Goal: Information Seeking & Learning: Learn about a topic

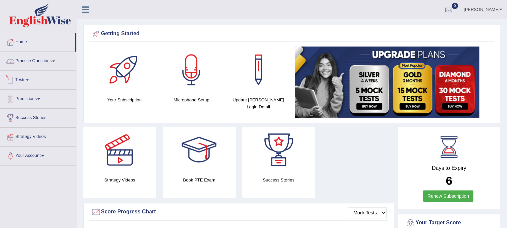
click at [20, 83] on link "Tests" at bounding box center [38, 79] width 76 height 17
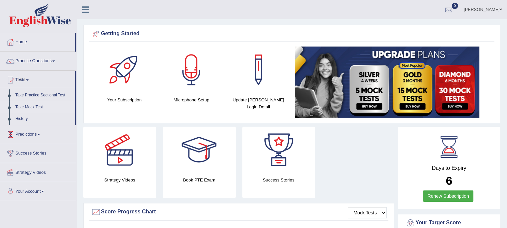
click at [29, 108] on link "Take Mock Test" at bounding box center [43, 108] width 62 height 12
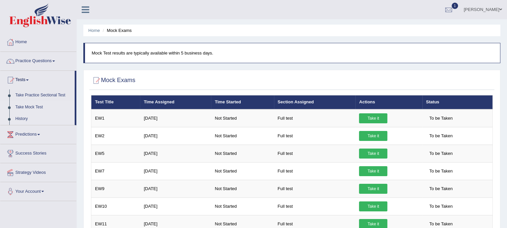
click at [18, 116] on link "History" at bounding box center [43, 119] width 62 height 12
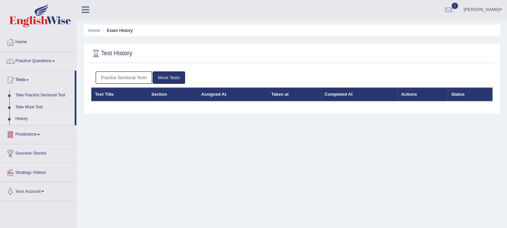
click at [24, 119] on link "History" at bounding box center [43, 119] width 62 height 12
click at [112, 74] on link "Practice Sectional Tests" at bounding box center [124, 78] width 57 height 12
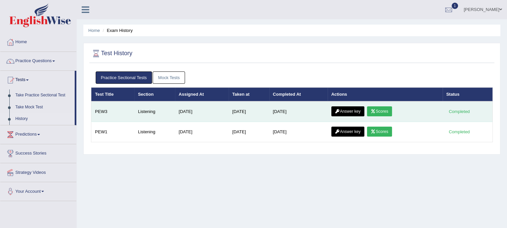
click at [384, 111] on link "Scores" at bounding box center [379, 112] width 25 height 10
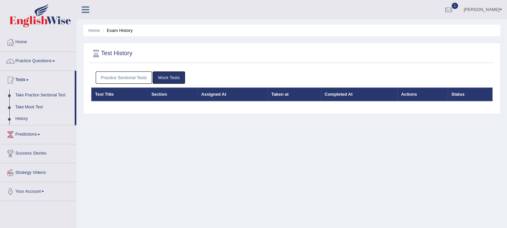
scroll to position [33, 0]
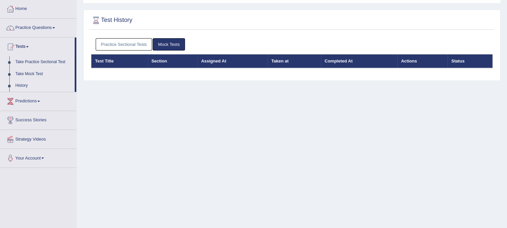
click at [127, 44] on link "Practice Sectional Tests" at bounding box center [124, 44] width 57 height 12
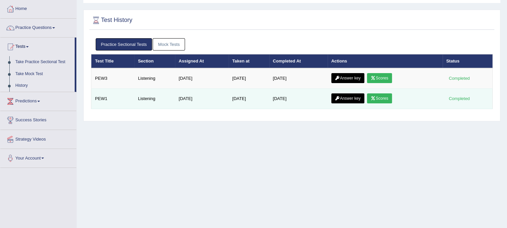
click at [385, 100] on link "Scores" at bounding box center [379, 99] width 25 height 10
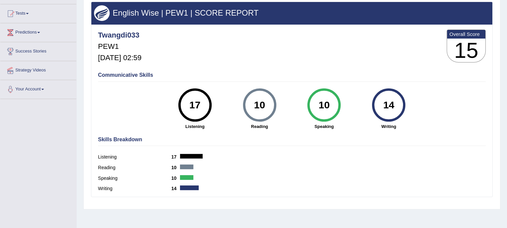
scroll to position [100, 0]
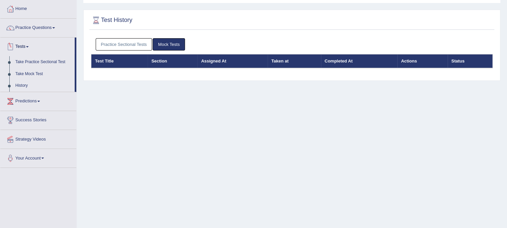
click at [27, 47] on link "Tests" at bounding box center [37, 46] width 74 height 17
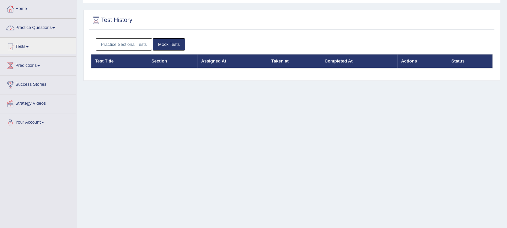
click at [44, 29] on link "Practice Questions" at bounding box center [38, 27] width 76 height 17
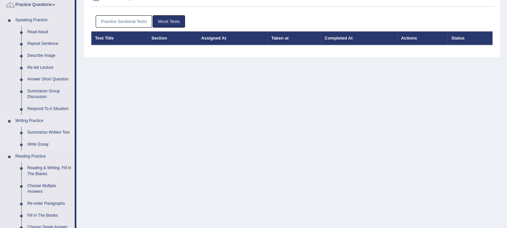
scroll to position [67, 0]
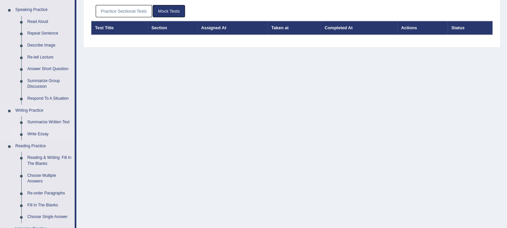
click at [45, 133] on link "Write Essay" at bounding box center [49, 135] width 50 height 12
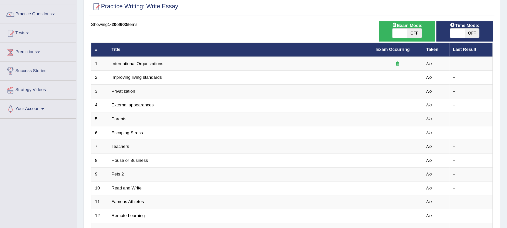
scroll to position [44, 0]
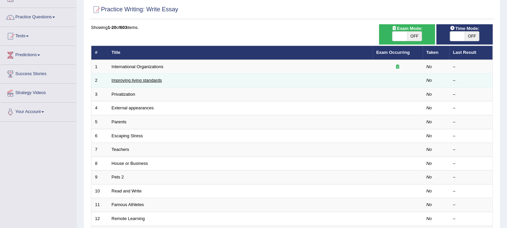
click at [135, 80] on link "Improving living standards" at bounding box center [137, 80] width 50 height 5
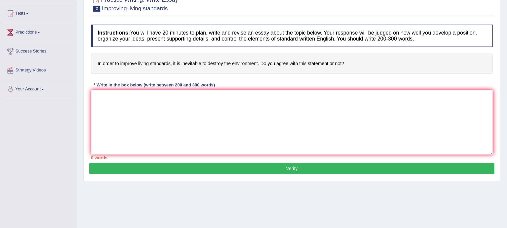
scroll to position [100, 0]
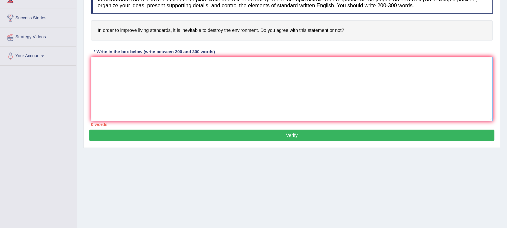
click at [115, 67] on textarea at bounding box center [291, 89] width 401 height 65
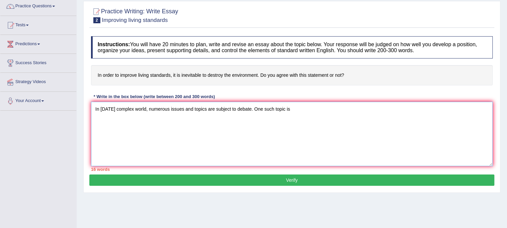
scroll to position [67, 0]
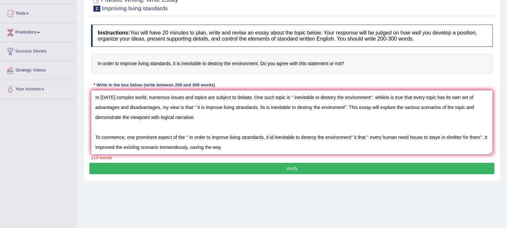
click at [189, 148] on textarea "In [DATE] complex world, numerous issues and topics are subject to debate. One …" at bounding box center [291, 122] width 401 height 65
click at [195, 147] on textarea "In [DATE] complex world, numerous issues and topics are subject to debate. One …" at bounding box center [291, 122] width 401 height 65
click at [226, 147] on textarea "In [DATE] complex world, numerous issues and topics are subject to debate. One …" at bounding box center [291, 122] width 401 height 65
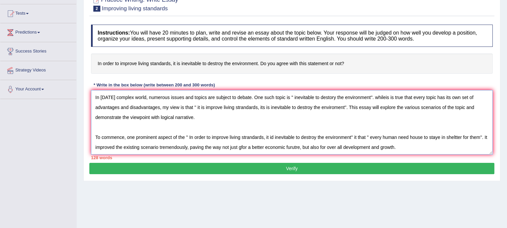
scroll to position [15, 0]
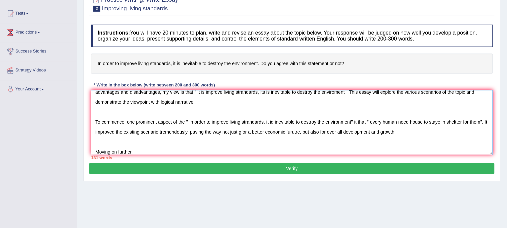
click at [369, 122] on textarea "In today's complex world, numerous issues and topics are subject to debate. One…" at bounding box center [291, 122] width 401 height 65
click at [144, 149] on textarea "In today's complex world, numerous issues and topics are subject to debate. One…" at bounding box center [291, 122] width 401 height 65
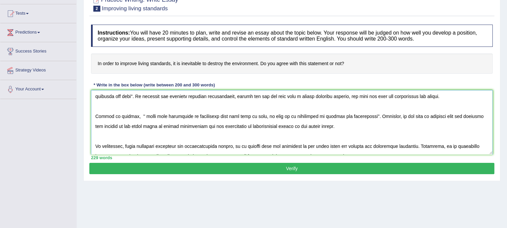
scroll to position [60, 0]
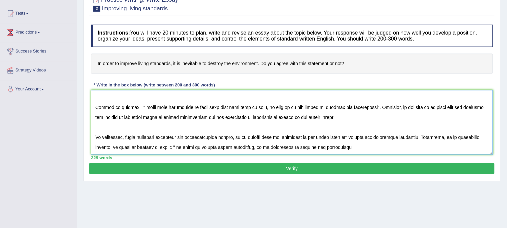
type textarea "In today's complex world, numerous issues and topics are subject to debate. One…"
drag, startPoint x: 297, startPoint y: 168, endPoint x: 302, endPoint y: 170, distance: 5.4
click at [302, 170] on button "Verify" at bounding box center [291, 168] width 405 height 11
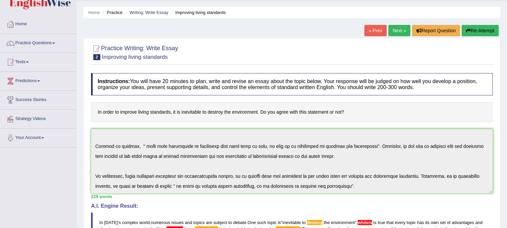
scroll to position [0, 0]
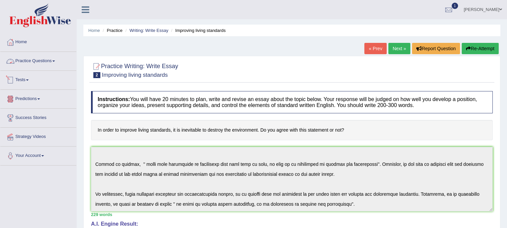
click at [40, 62] on link "Practice Questions" at bounding box center [38, 60] width 76 height 17
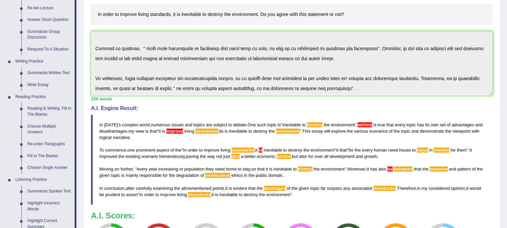
scroll to position [100, 0]
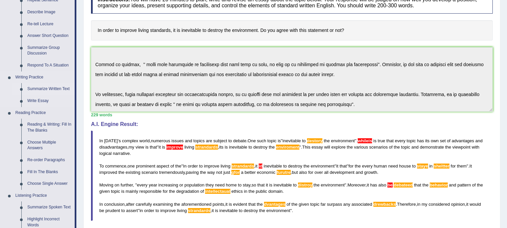
click at [55, 89] on link "Summarize Written Text" at bounding box center [49, 89] width 50 height 12
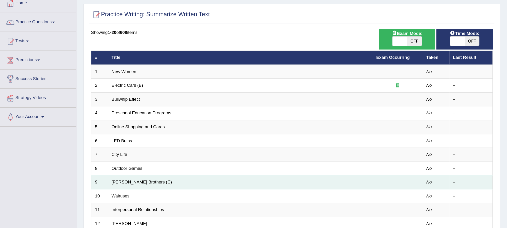
scroll to position [33, 0]
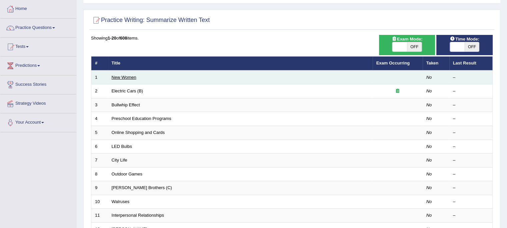
click at [125, 77] on link "New Women" at bounding box center [124, 77] width 25 height 5
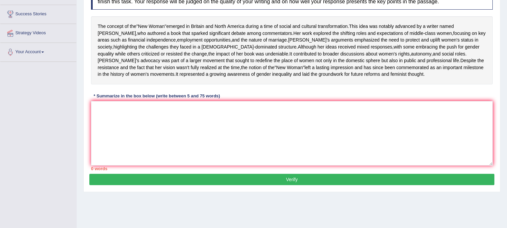
scroll to position [88, 0]
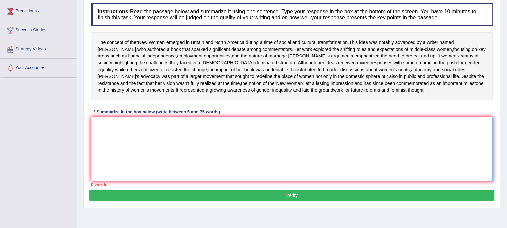
click at [154, 150] on textarea at bounding box center [291, 149] width 401 height 65
type textarea "I"
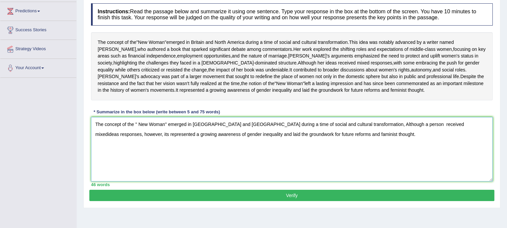
type textarea "The concept of the '' New Woman'' emerged in britain and North America during a…"
click at [193, 202] on button "Verify" at bounding box center [291, 195] width 405 height 11
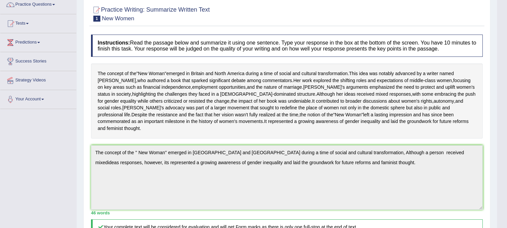
scroll to position [45, 0]
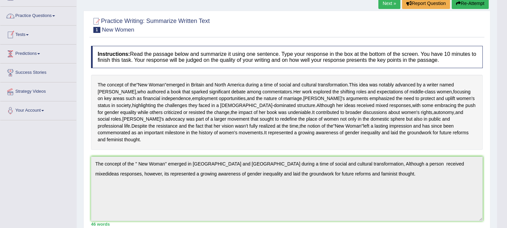
click at [35, 16] on link "Practice Questions" at bounding box center [38, 15] width 76 height 17
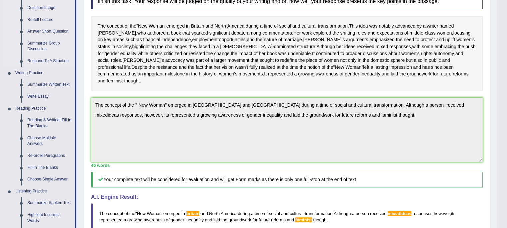
scroll to position [112, 0]
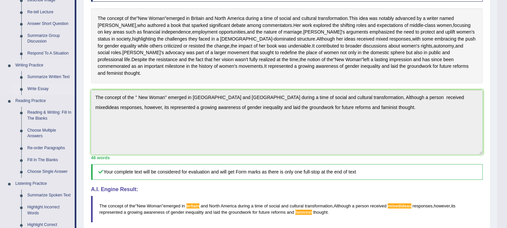
click at [34, 87] on link "Write Essay" at bounding box center [49, 89] width 50 height 12
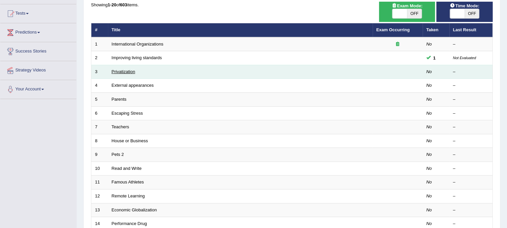
click at [121, 70] on link "Privatization" at bounding box center [124, 71] width 24 height 5
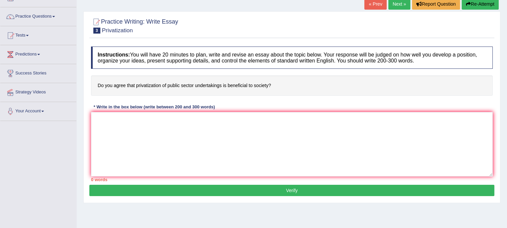
scroll to position [67, 0]
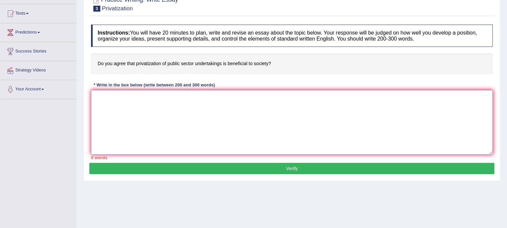
click at [131, 99] on textarea at bounding box center [291, 122] width 401 height 65
type textarea "T"
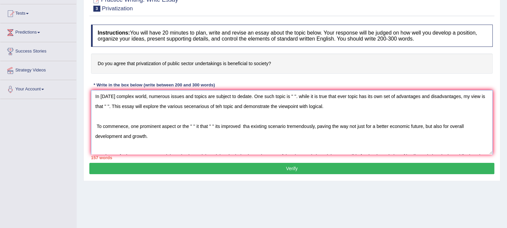
scroll to position [0, 0]
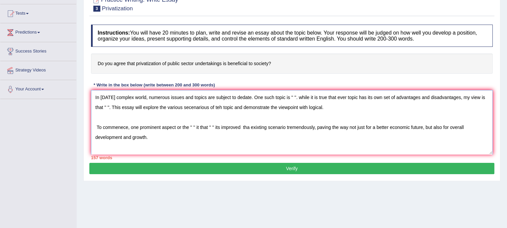
click at [294, 98] on textarea "In [DATE] complex world, numerous issues and topics are subject to dedate. One …" at bounding box center [291, 122] width 401 height 65
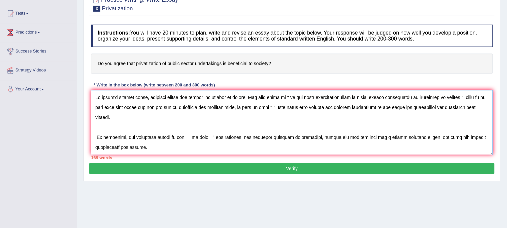
click at [277, 108] on textarea at bounding box center [291, 122] width 401 height 65
click at [278, 107] on textarea at bounding box center [291, 122] width 401 height 65
click at [279, 107] on textarea at bounding box center [291, 122] width 401 height 65
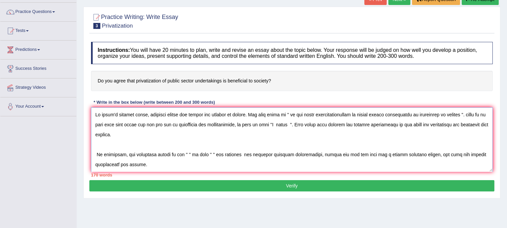
scroll to position [33, 0]
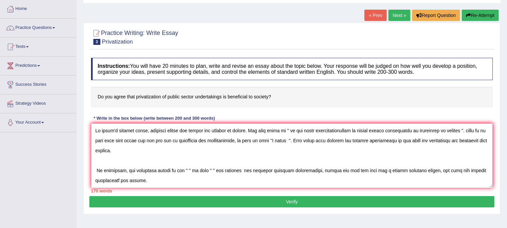
click at [279, 141] on textarea at bounding box center [291, 156] width 401 height 65
click at [296, 142] on textarea at bounding box center [291, 156] width 401 height 65
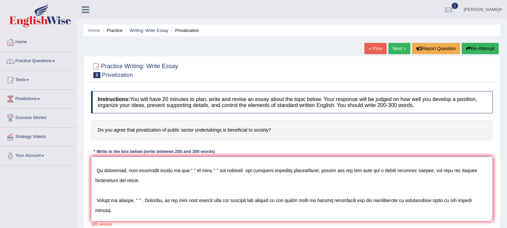
click at [192, 170] on textarea at bounding box center [291, 189] width 401 height 65
click at [279, 170] on textarea at bounding box center [291, 189] width 401 height 65
click at [281, 170] on textarea at bounding box center [291, 189] width 401 height 65
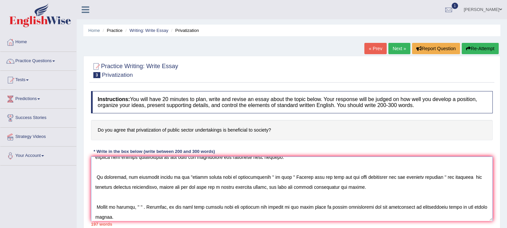
scroll to position [60, 0]
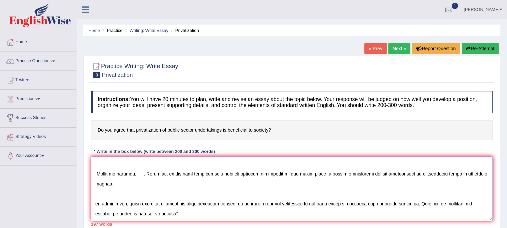
click at [138, 173] on textarea at bounding box center [291, 189] width 401 height 65
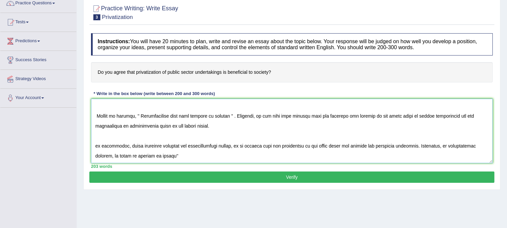
scroll to position [33, 0]
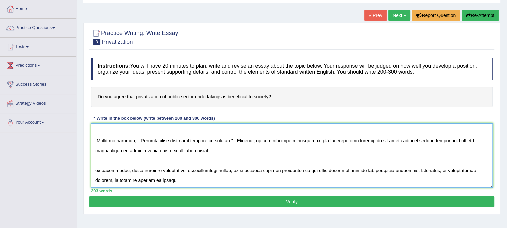
click at [179, 181] on textarea at bounding box center [291, 156] width 401 height 65
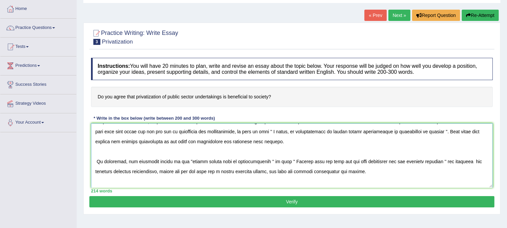
scroll to position [0, 0]
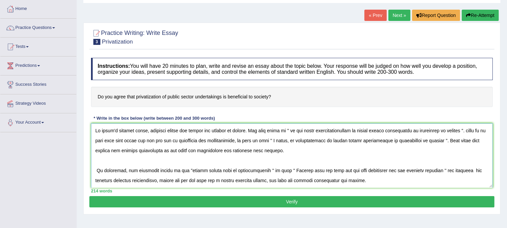
click at [268, 170] on textarea at bounding box center [291, 156] width 401 height 65
click at [269, 170] on textarea at bounding box center [291, 156] width 401 height 65
click at [267, 170] on textarea at bounding box center [291, 156] width 401 height 65
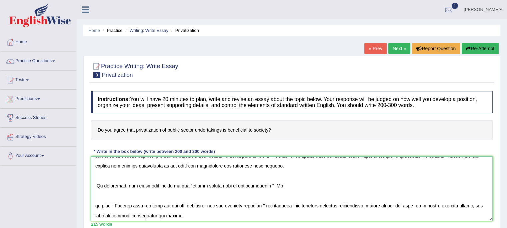
scroll to position [33, 0]
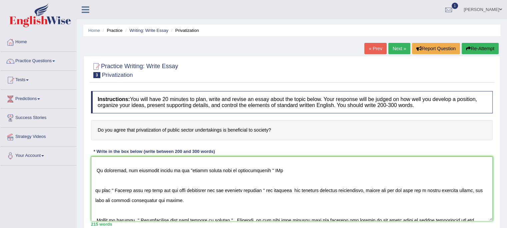
click at [95, 191] on textarea at bounding box center [291, 189] width 401 height 65
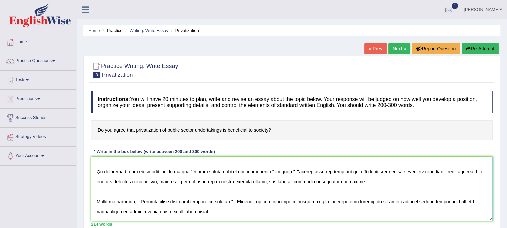
scroll to position [0, 0]
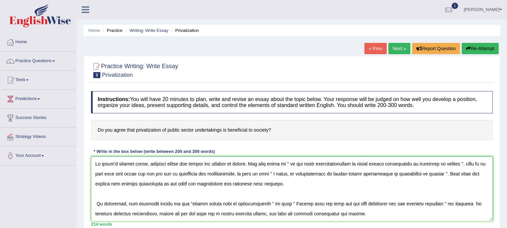
click at [296, 175] on textarea at bounding box center [291, 189] width 401 height 65
click at [308, 173] on textarea at bounding box center [291, 189] width 401 height 65
click at [298, 164] on textarea at bounding box center [291, 189] width 401 height 65
click at [297, 163] on textarea at bounding box center [291, 189] width 401 height 65
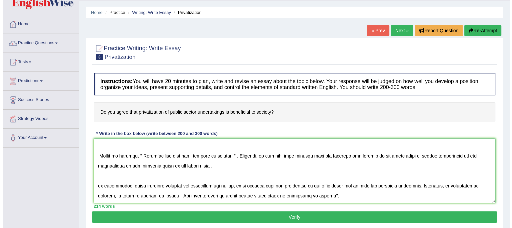
scroll to position [33, 0]
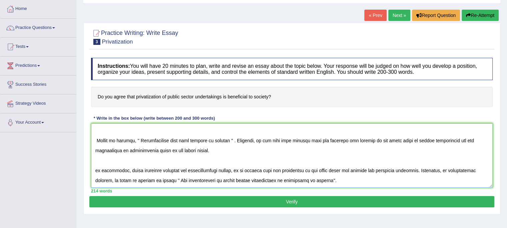
type textarea "In [DATE] complex world, numerous issues and topics are subject to dedate. One …"
click at [295, 200] on button "Verify" at bounding box center [291, 202] width 405 height 11
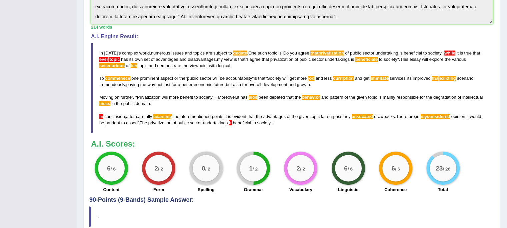
scroll to position [185, 0]
